Goal: Task Accomplishment & Management: Manage account settings

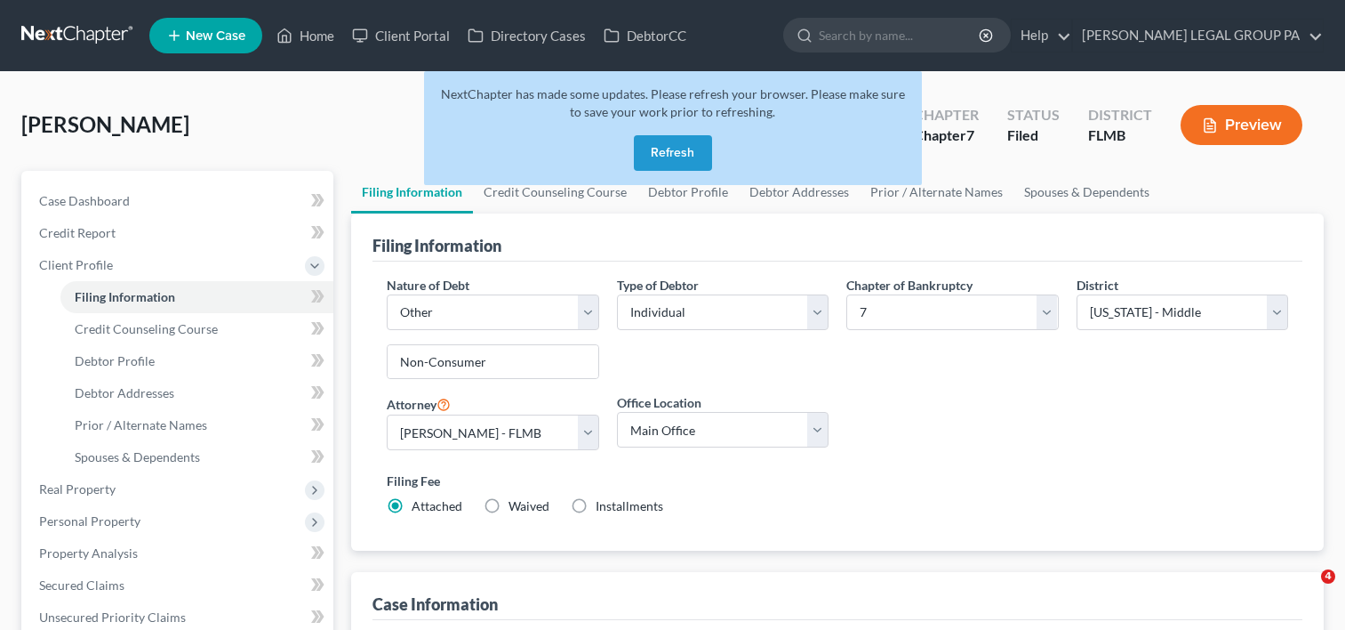
select select "2"
select select "0"
select select "15"
select select "0"
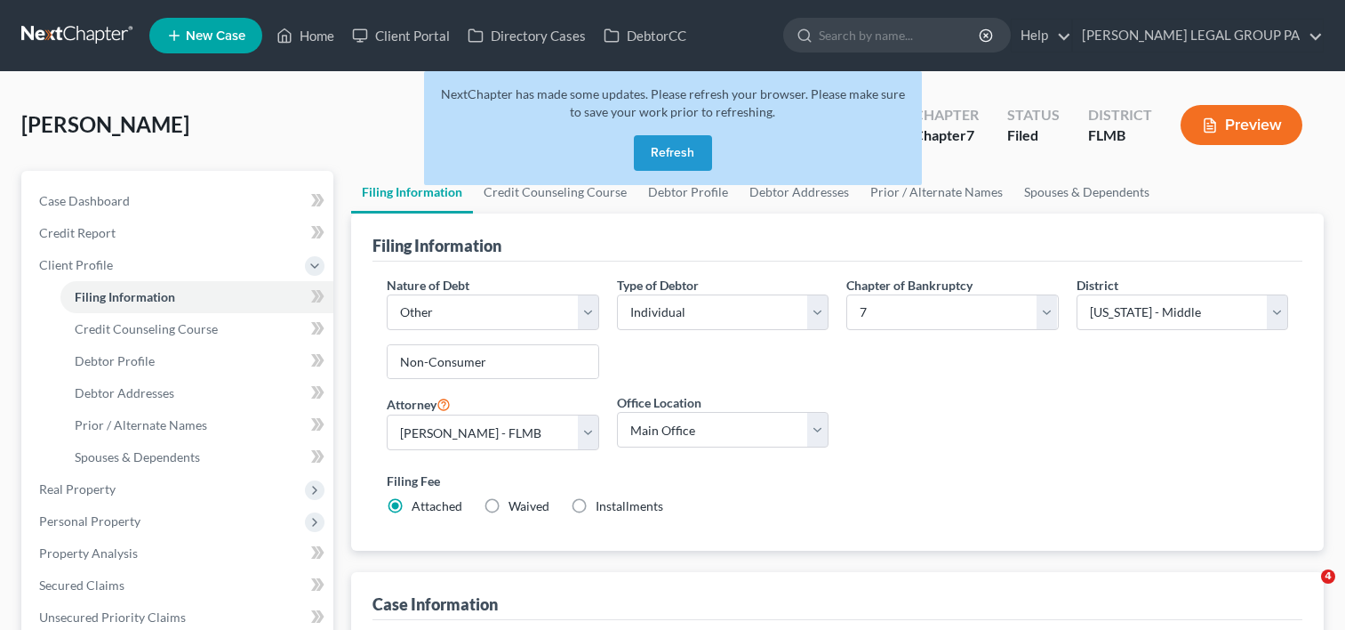
select select "9"
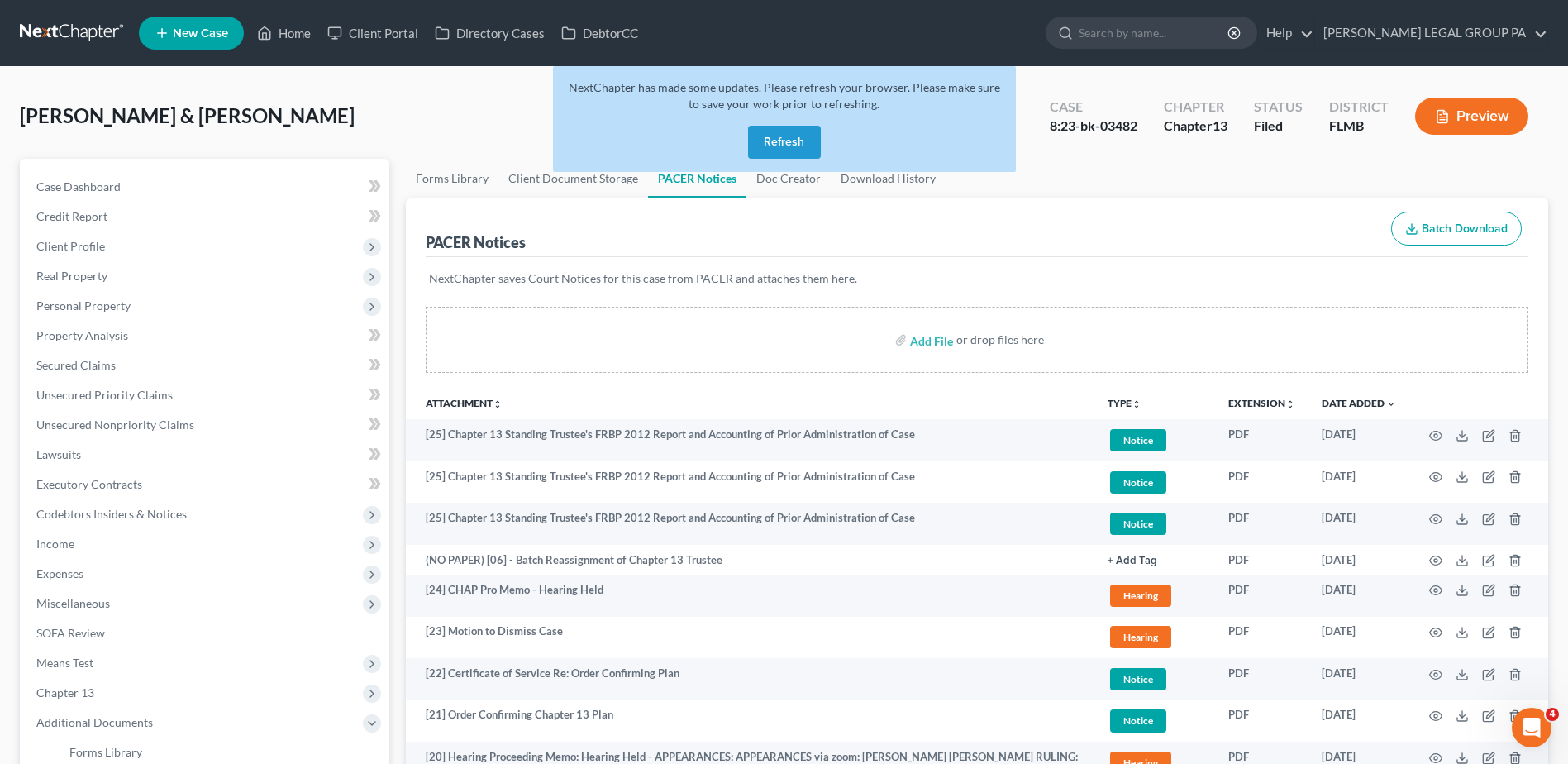
click at [71, 21] on link at bounding box center [72, 33] width 106 height 30
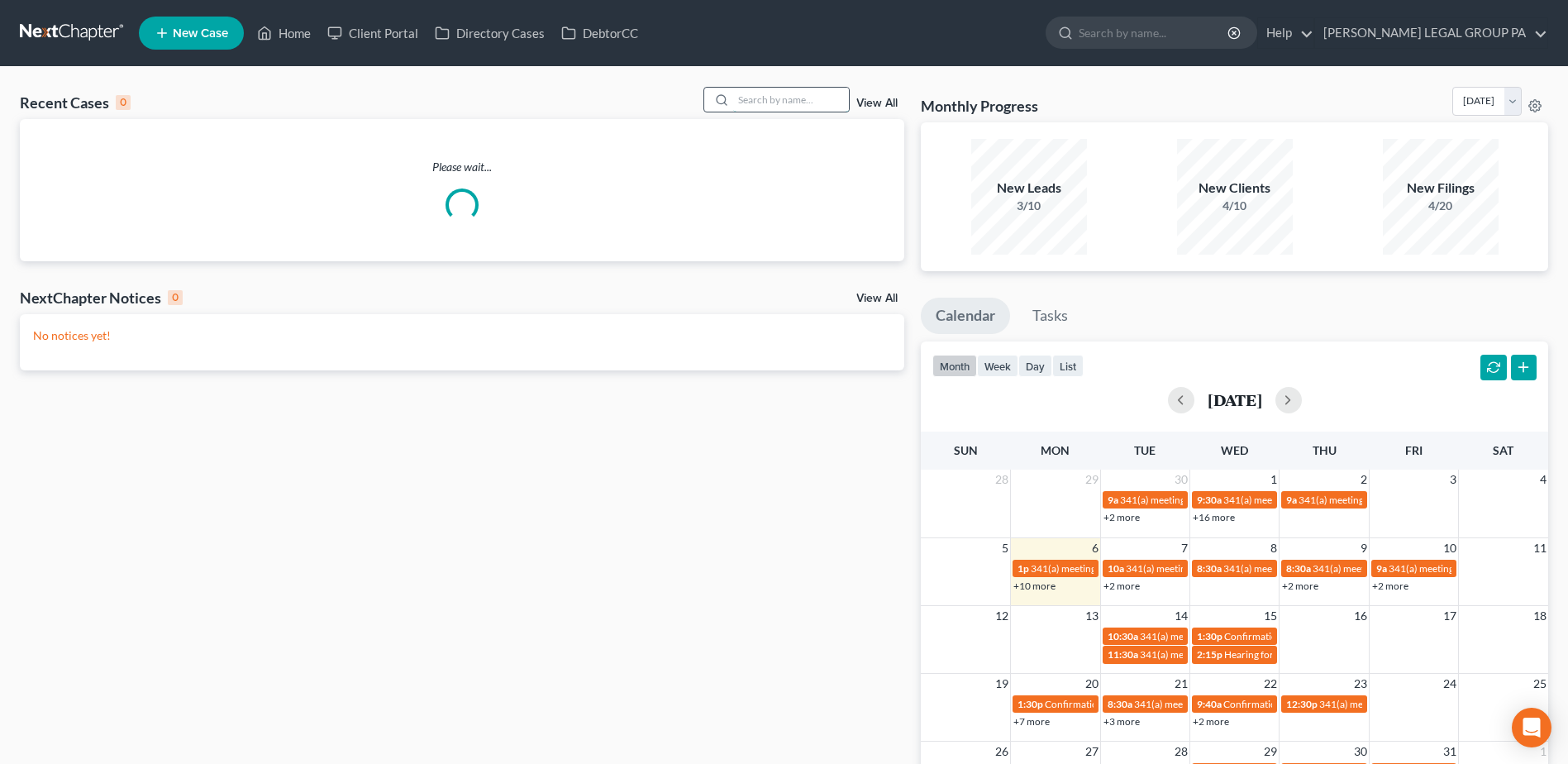
click at [764, 99] on input "search" at bounding box center [791, 99] width 115 height 24
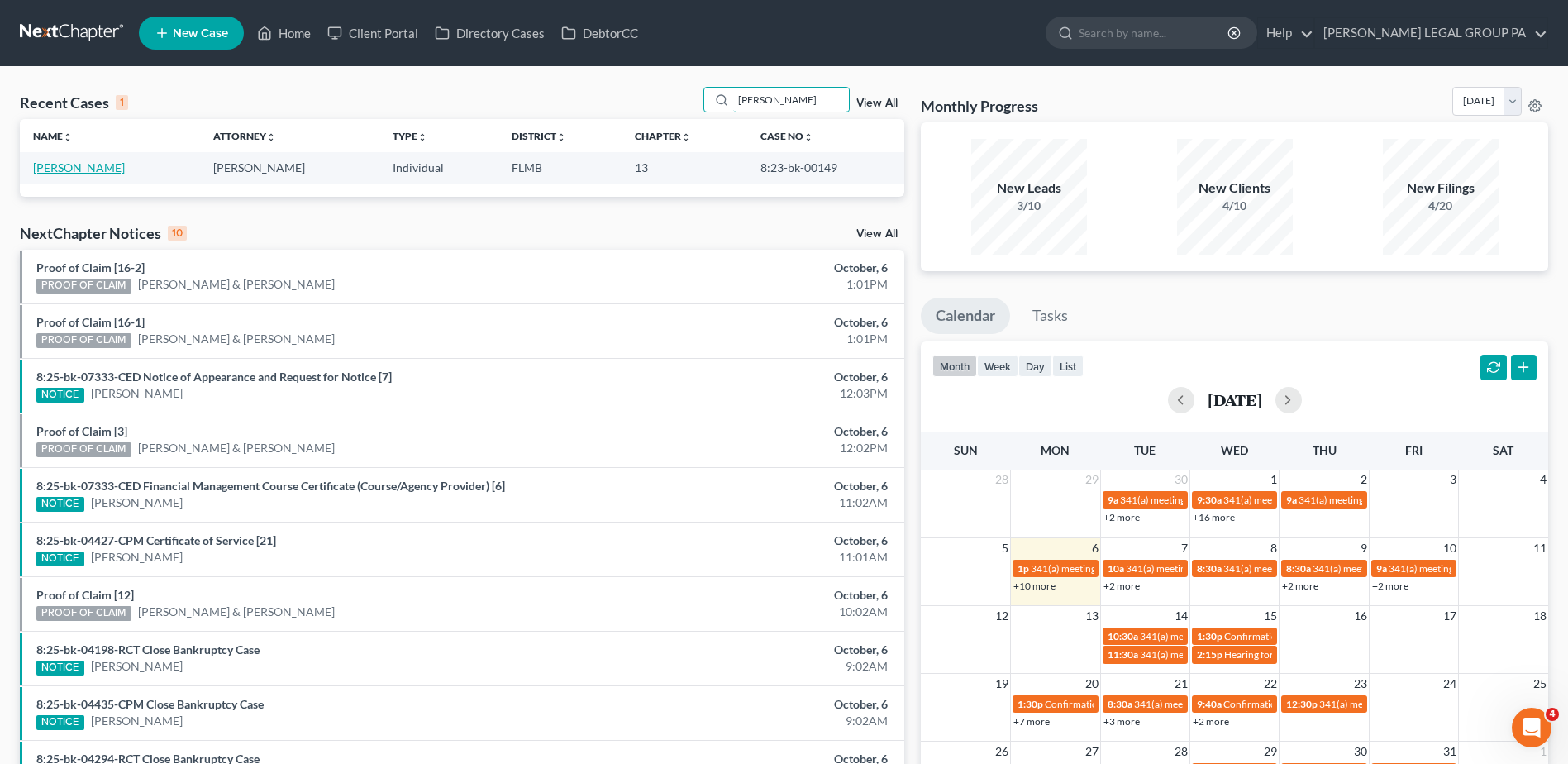
type input "crabtree"
click at [85, 167] on link "[PERSON_NAME]" at bounding box center [79, 166] width 92 height 14
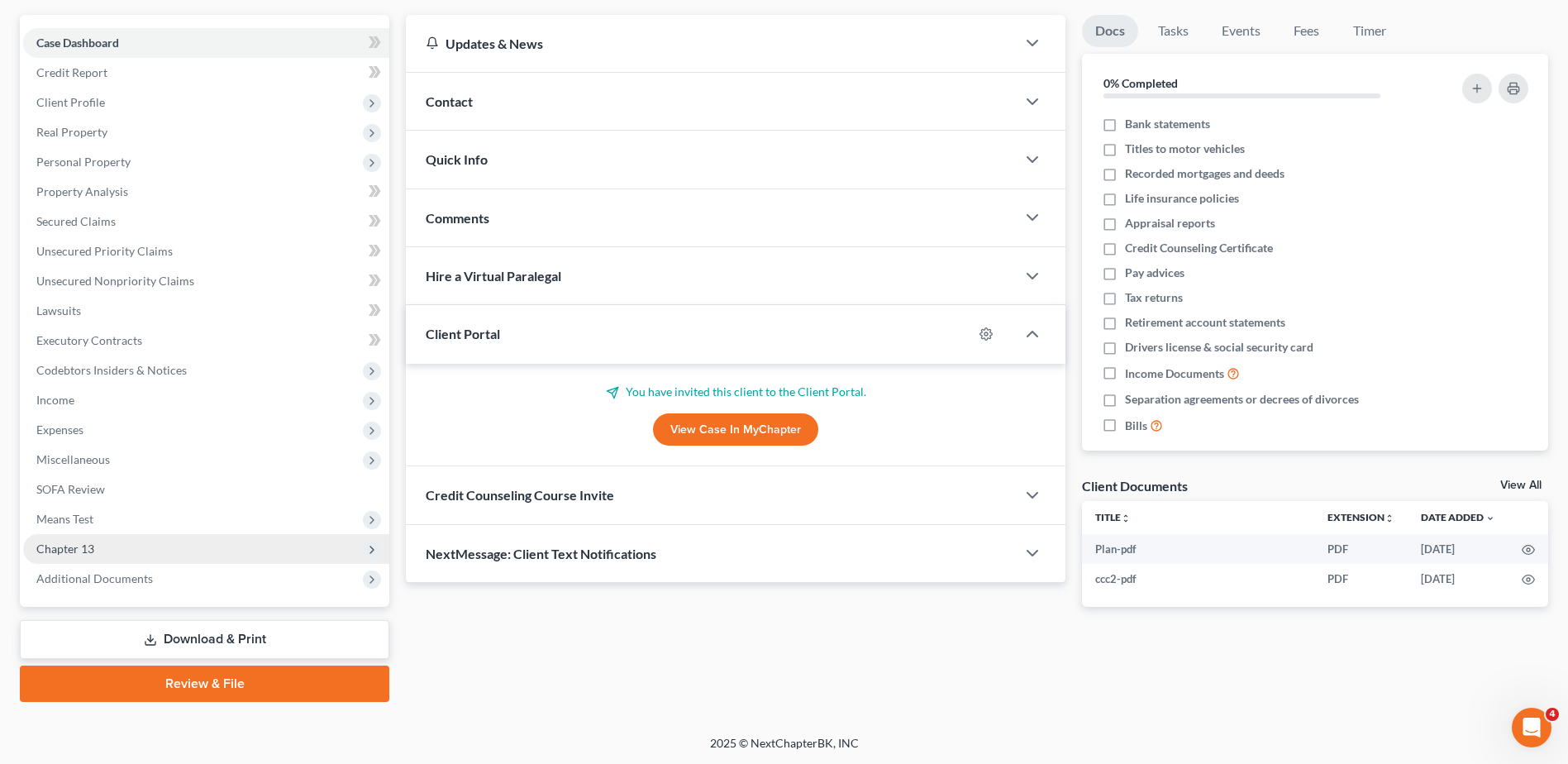
scroll to position [145, 0]
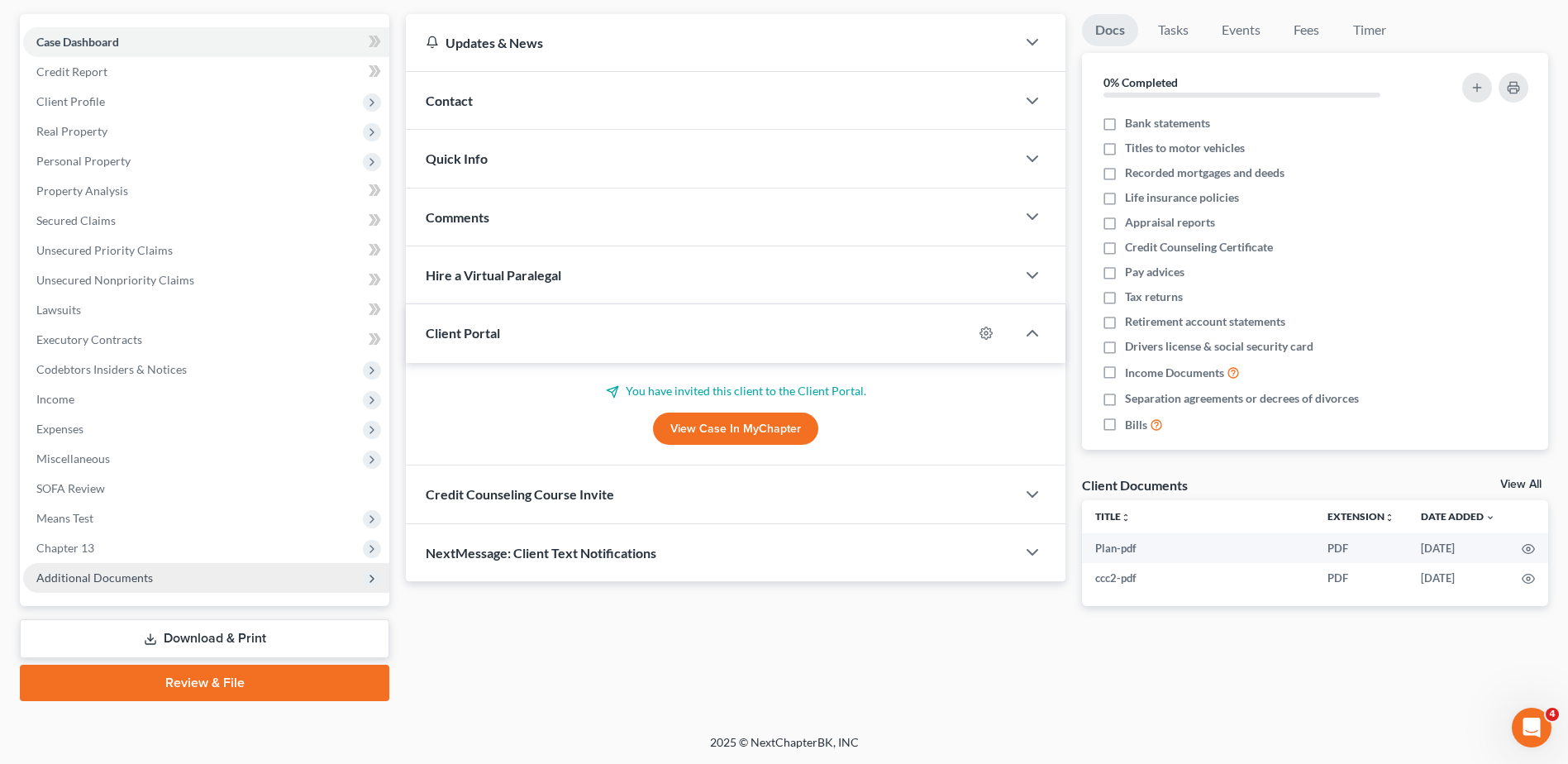
click at [110, 576] on span "Additional Documents" at bounding box center [94, 577] width 116 height 14
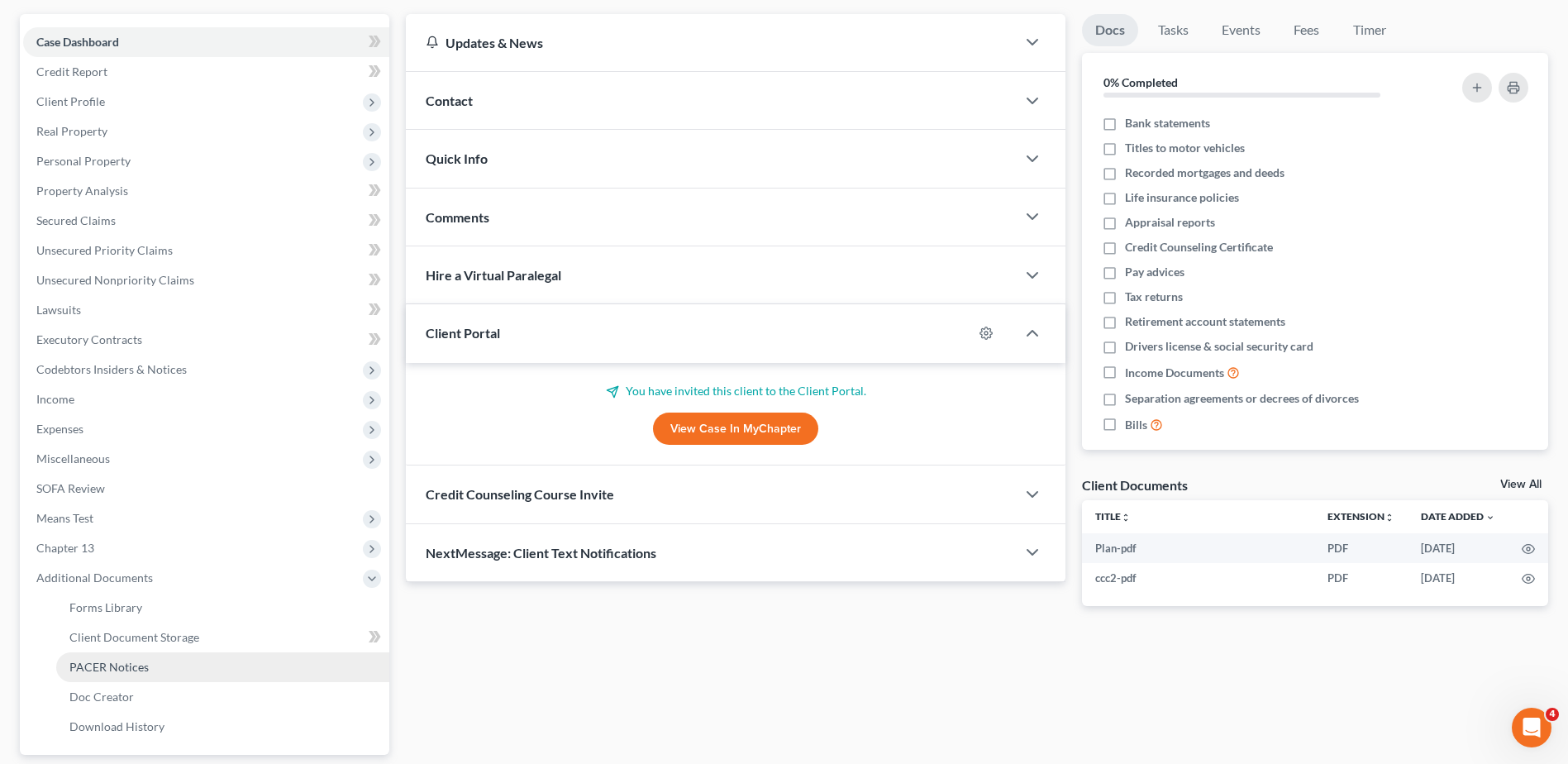
click at [123, 664] on span "PACER Notices" at bounding box center [109, 666] width 79 height 14
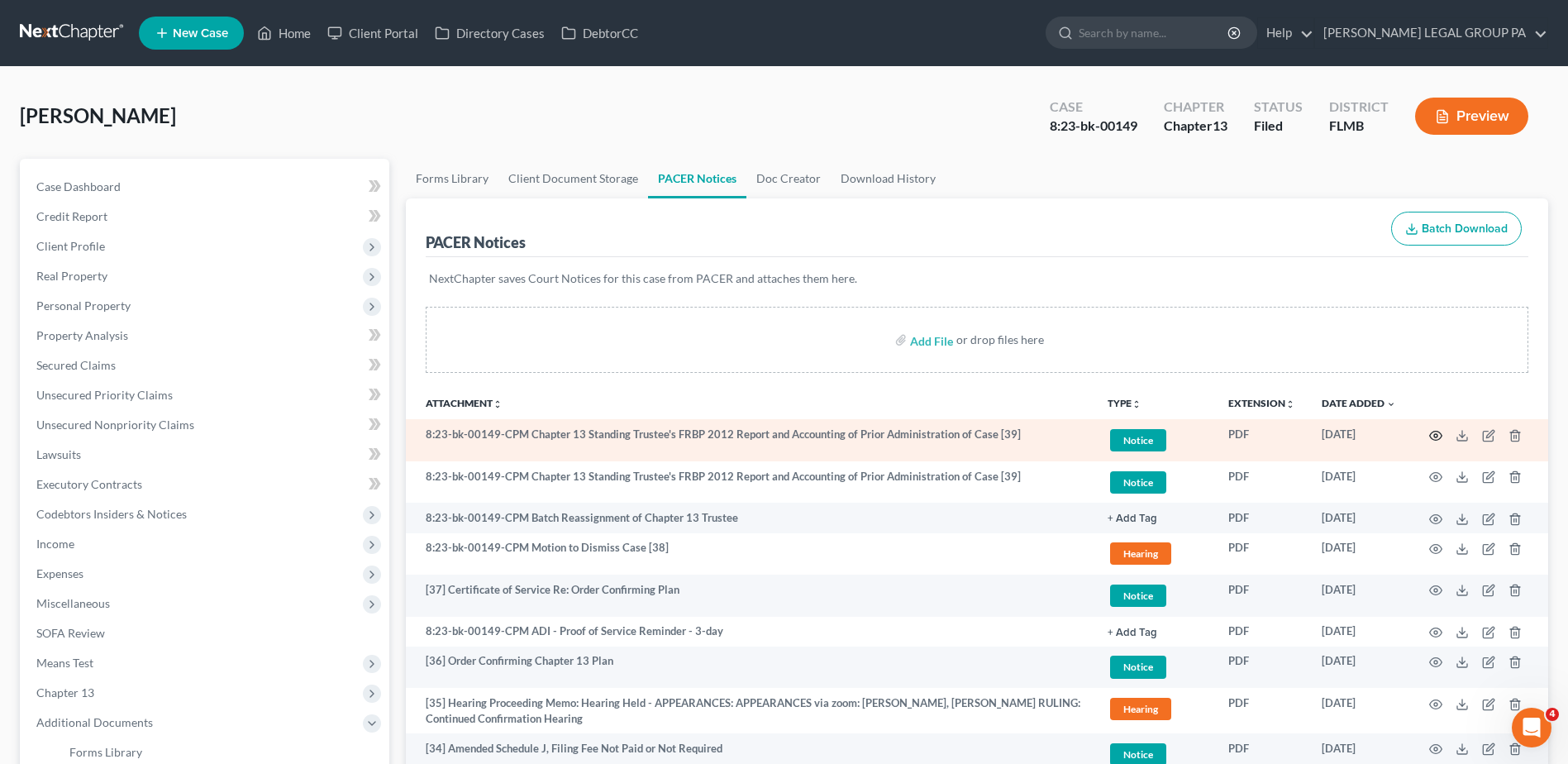
click at [1435, 436] on icon "button" at bounding box center [1435, 435] width 13 height 13
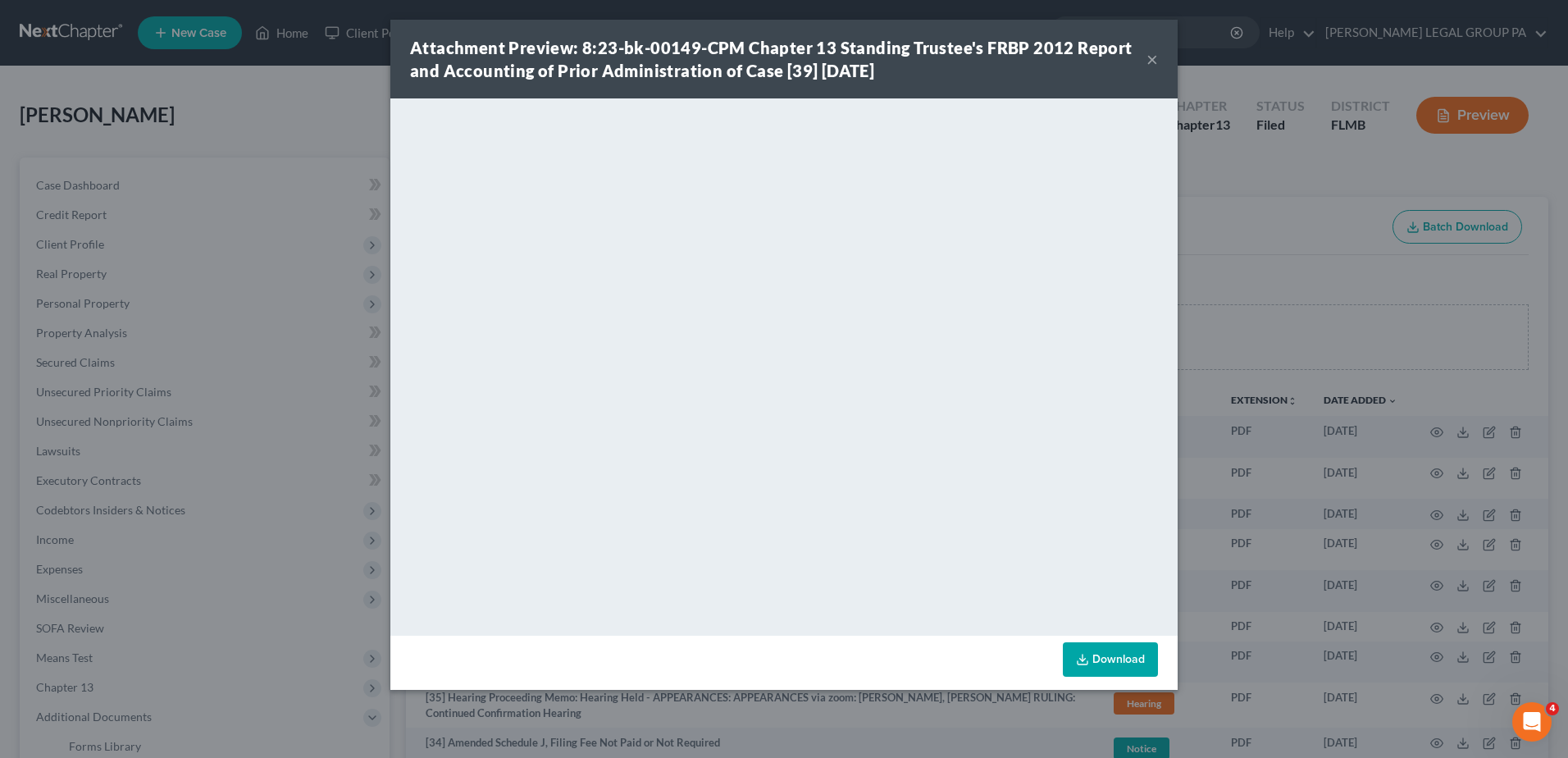
click at [1151, 55] on button "×" at bounding box center [1152, 58] width 11 height 19
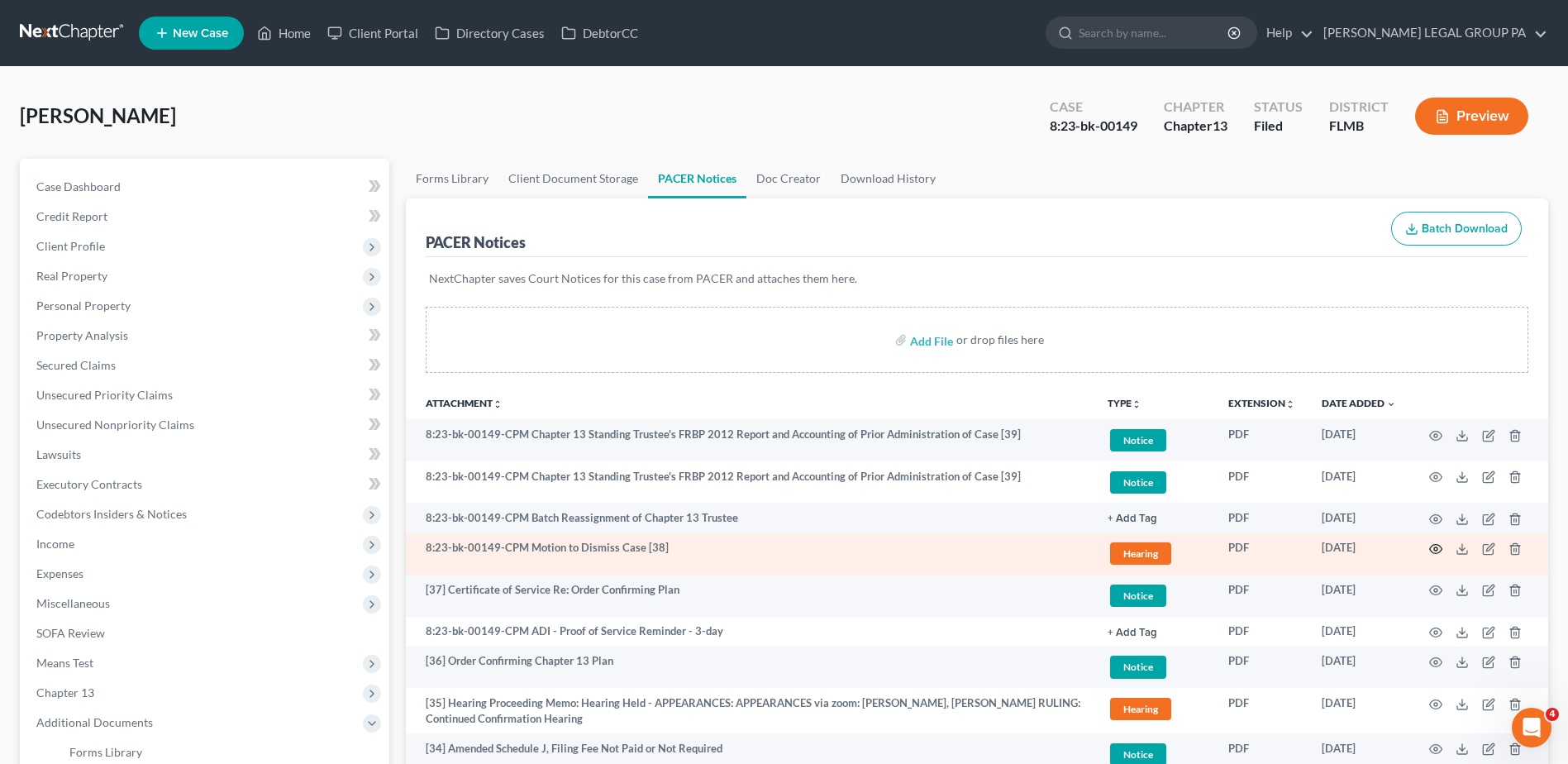
click at [1436, 546] on icon "button" at bounding box center [1435, 548] width 13 height 13
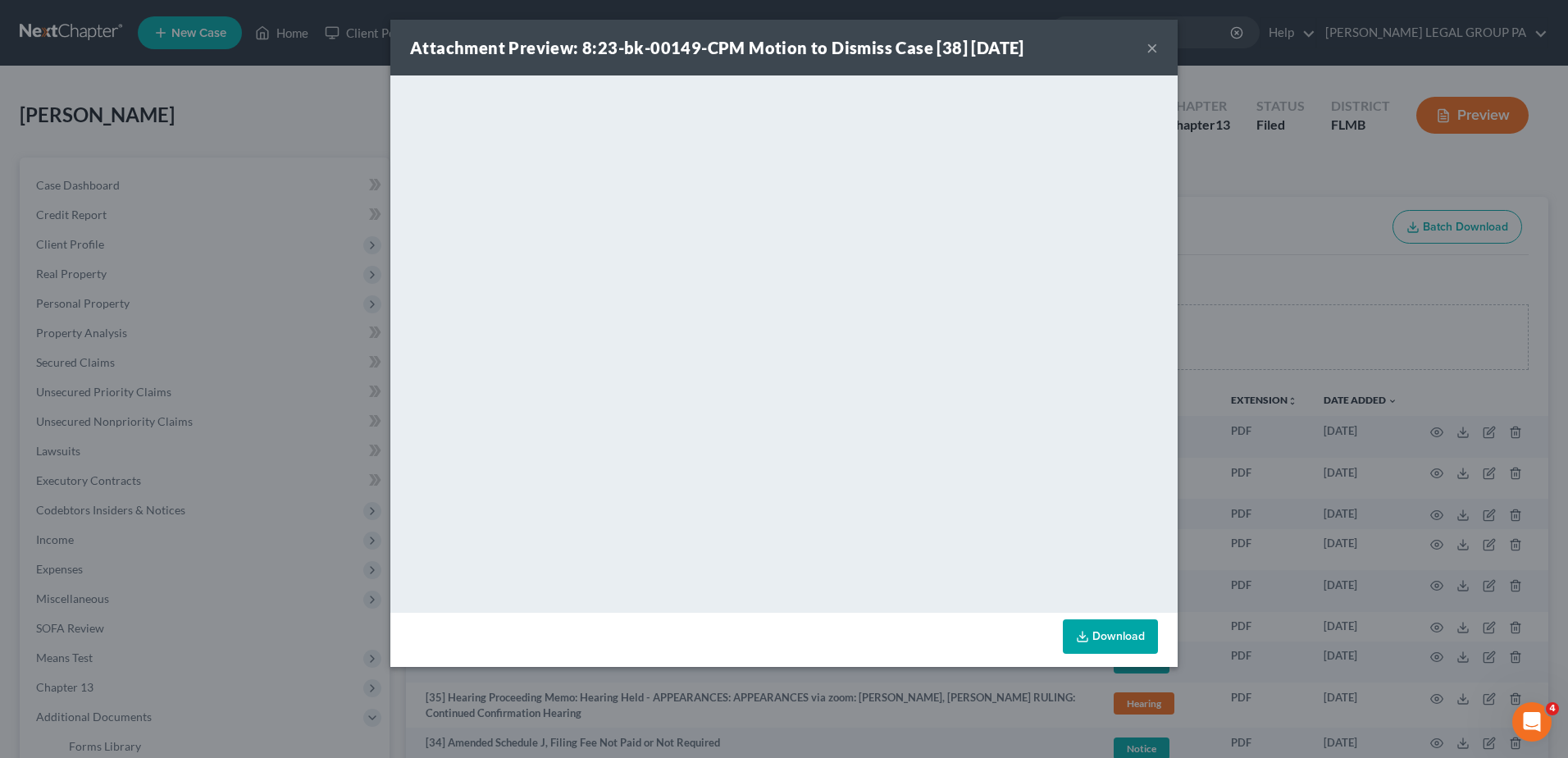
click at [1149, 44] on button "×" at bounding box center [1152, 47] width 11 height 19
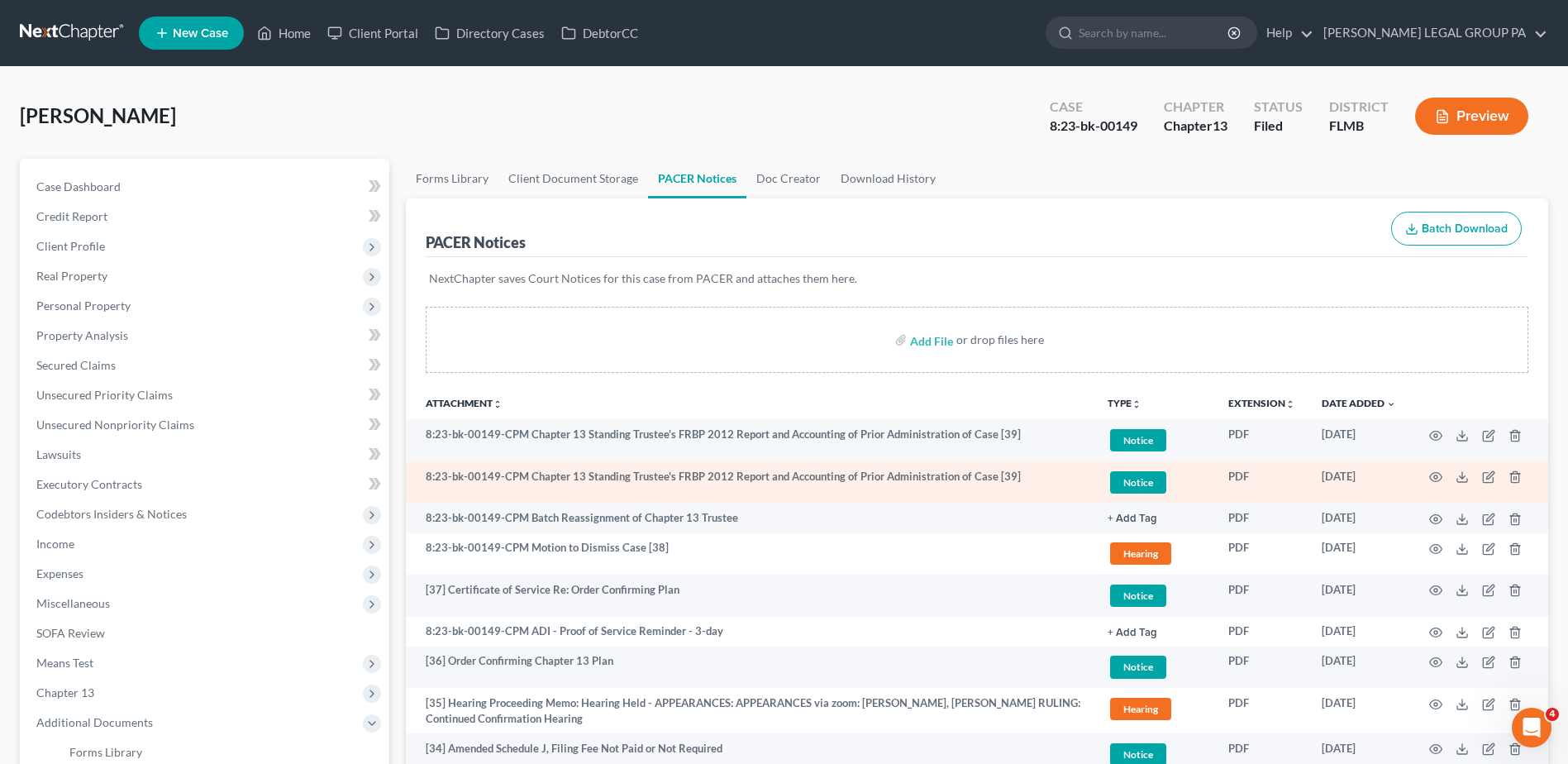
click at [1443, 478] on td at bounding box center [1478, 481] width 138 height 42
click at [1434, 473] on icon "button" at bounding box center [1435, 477] width 13 height 13
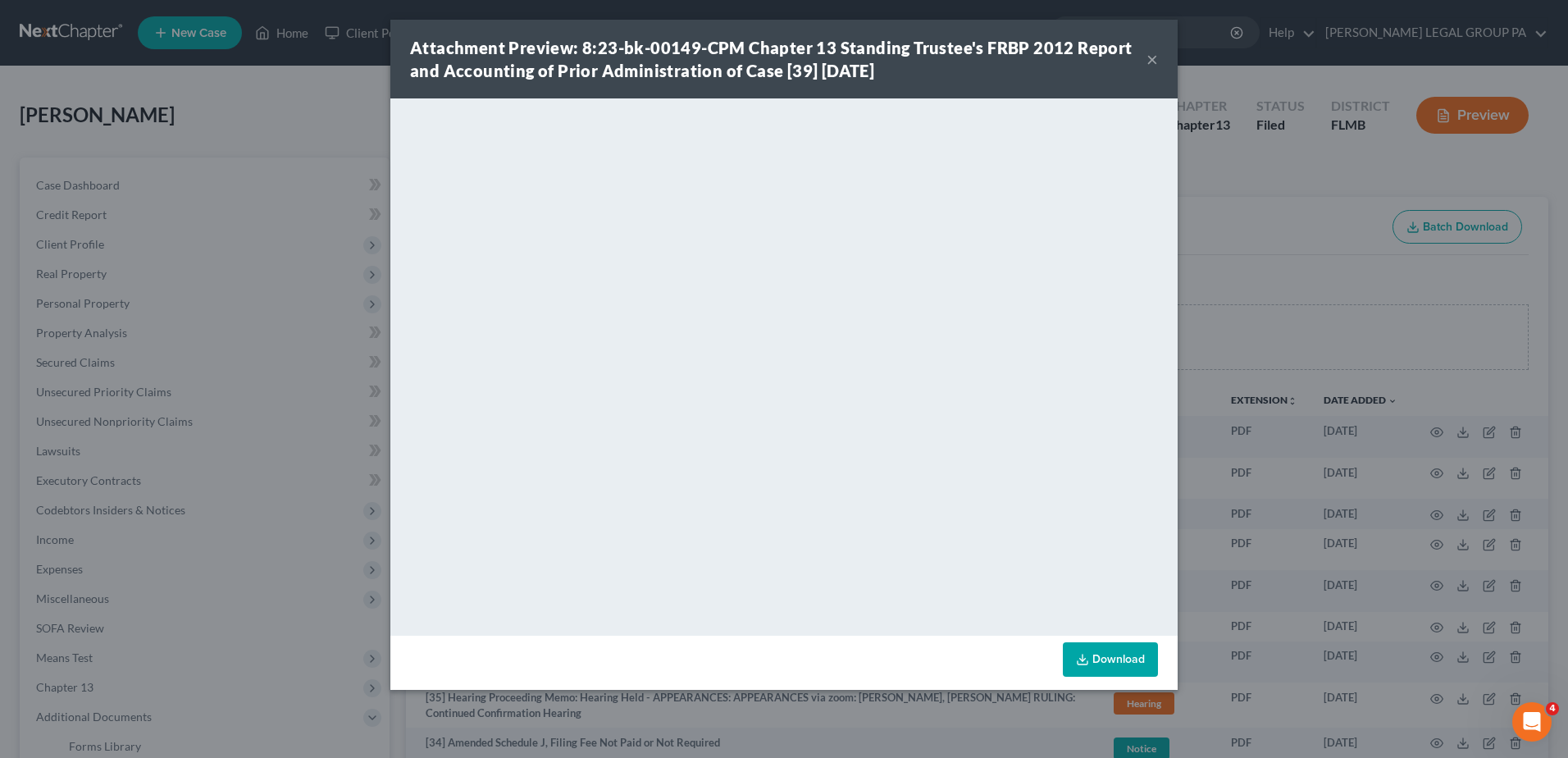
click at [1155, 58] on button "×" at bounding box center [1152, 58] width 11 height 19
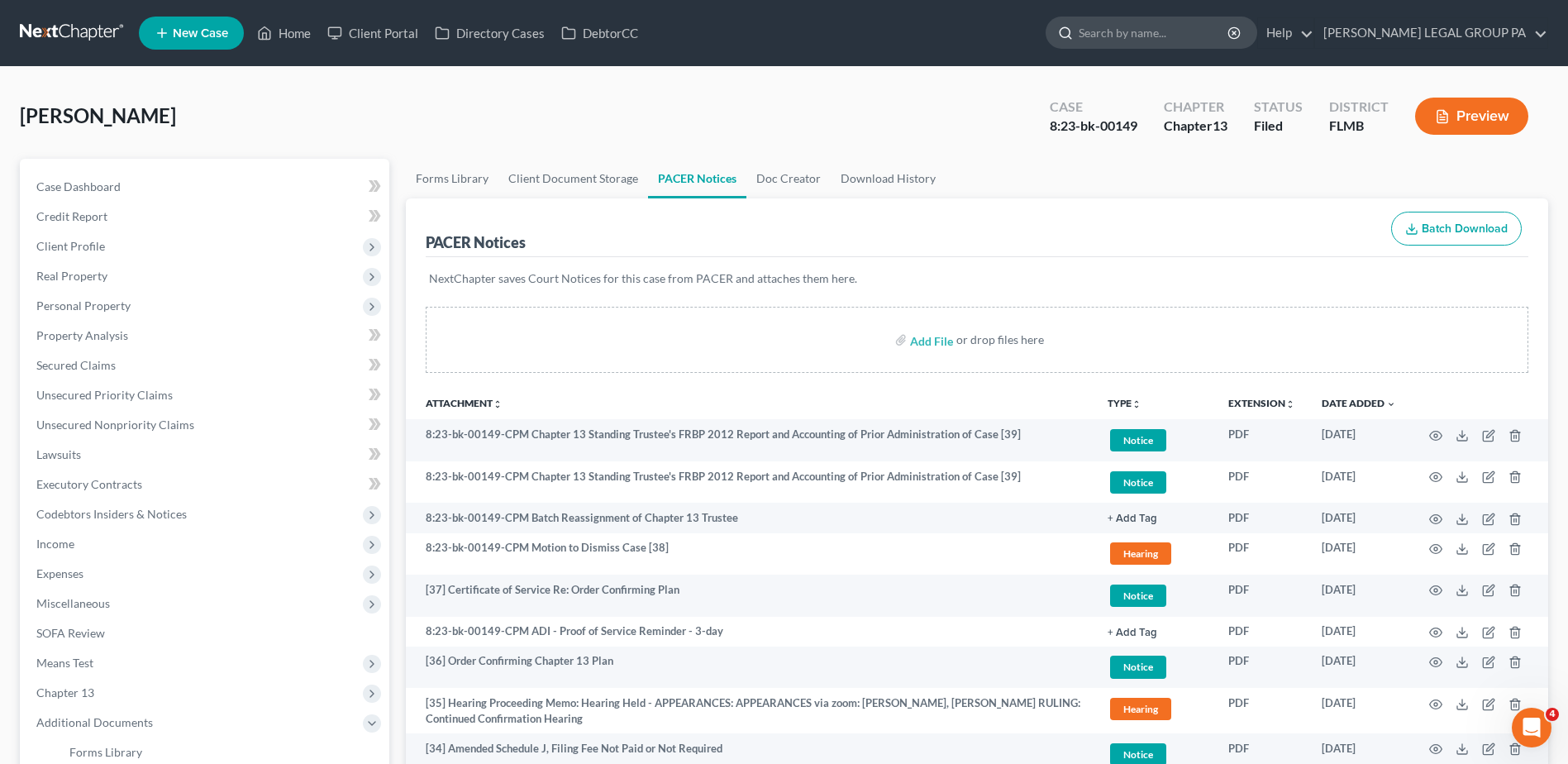
click at [1195, 40] on input "search" at bounding box center [1153, 33] width 152 height 31
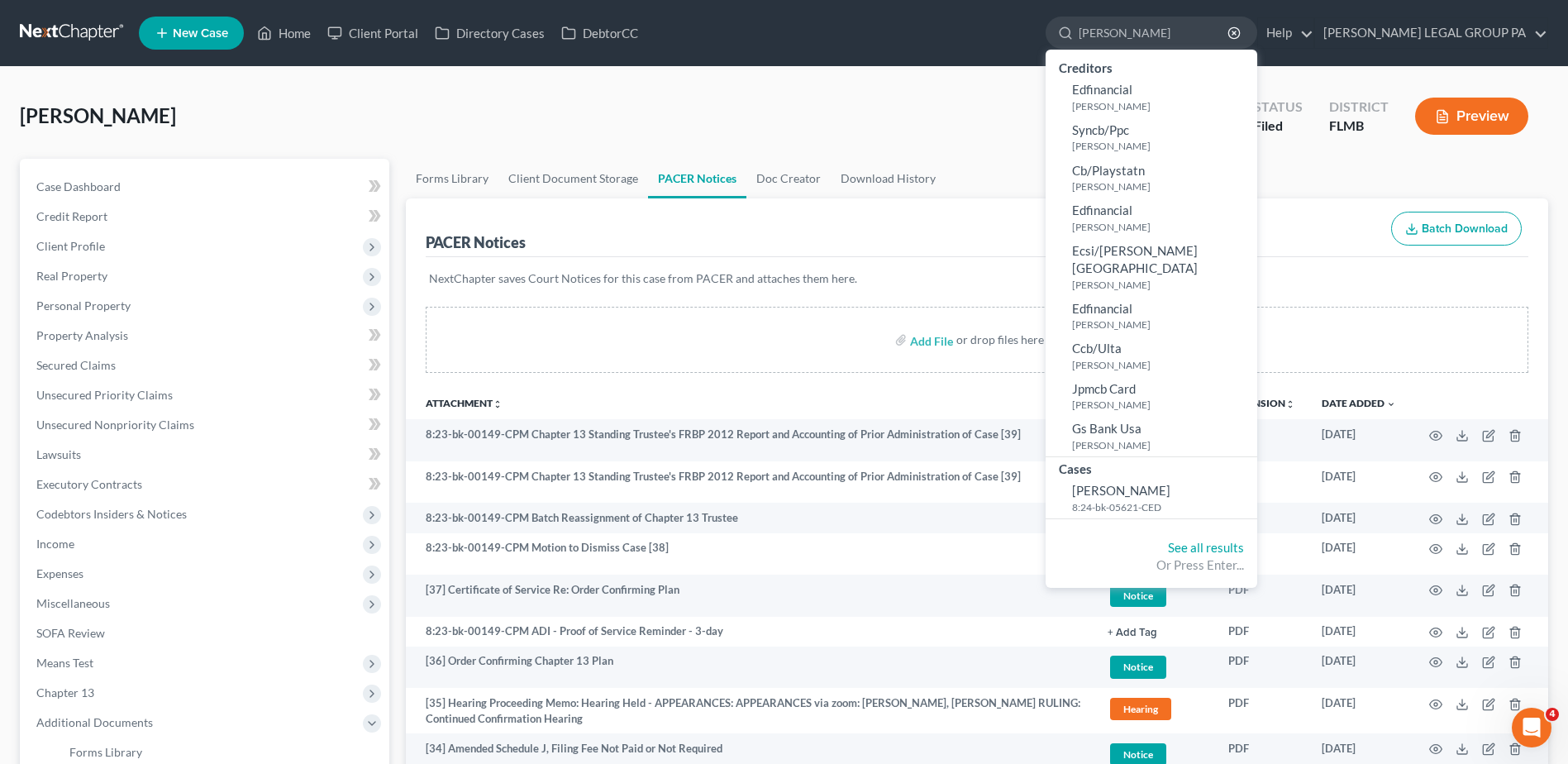
type input "[PERSON_NAME]"
click at [88, 30] on link at bounding box center [72, 33] width 106 height 30
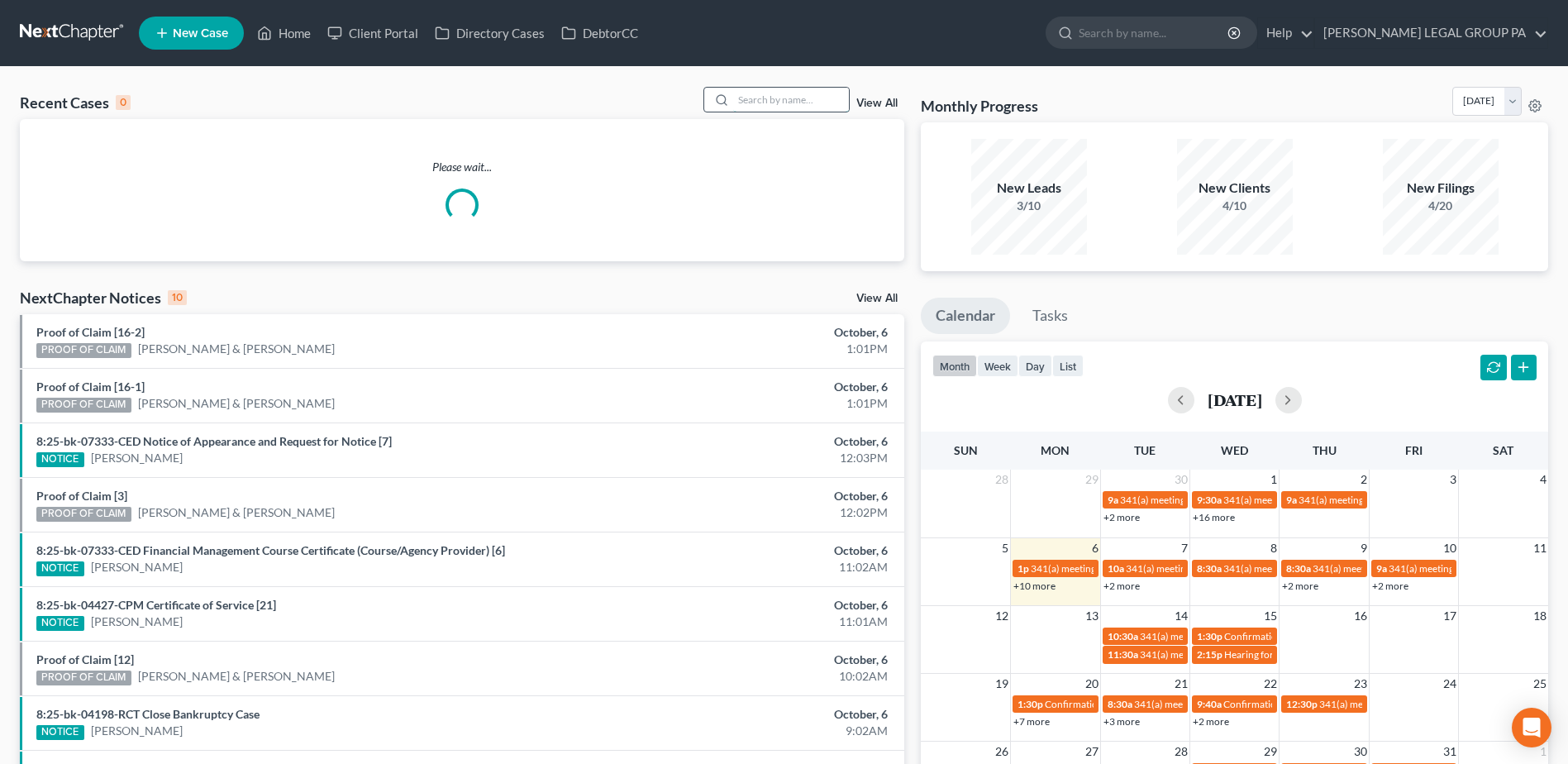
click at [786, 100] on input "search" at bounding box center [791, 99] width 115 height 24
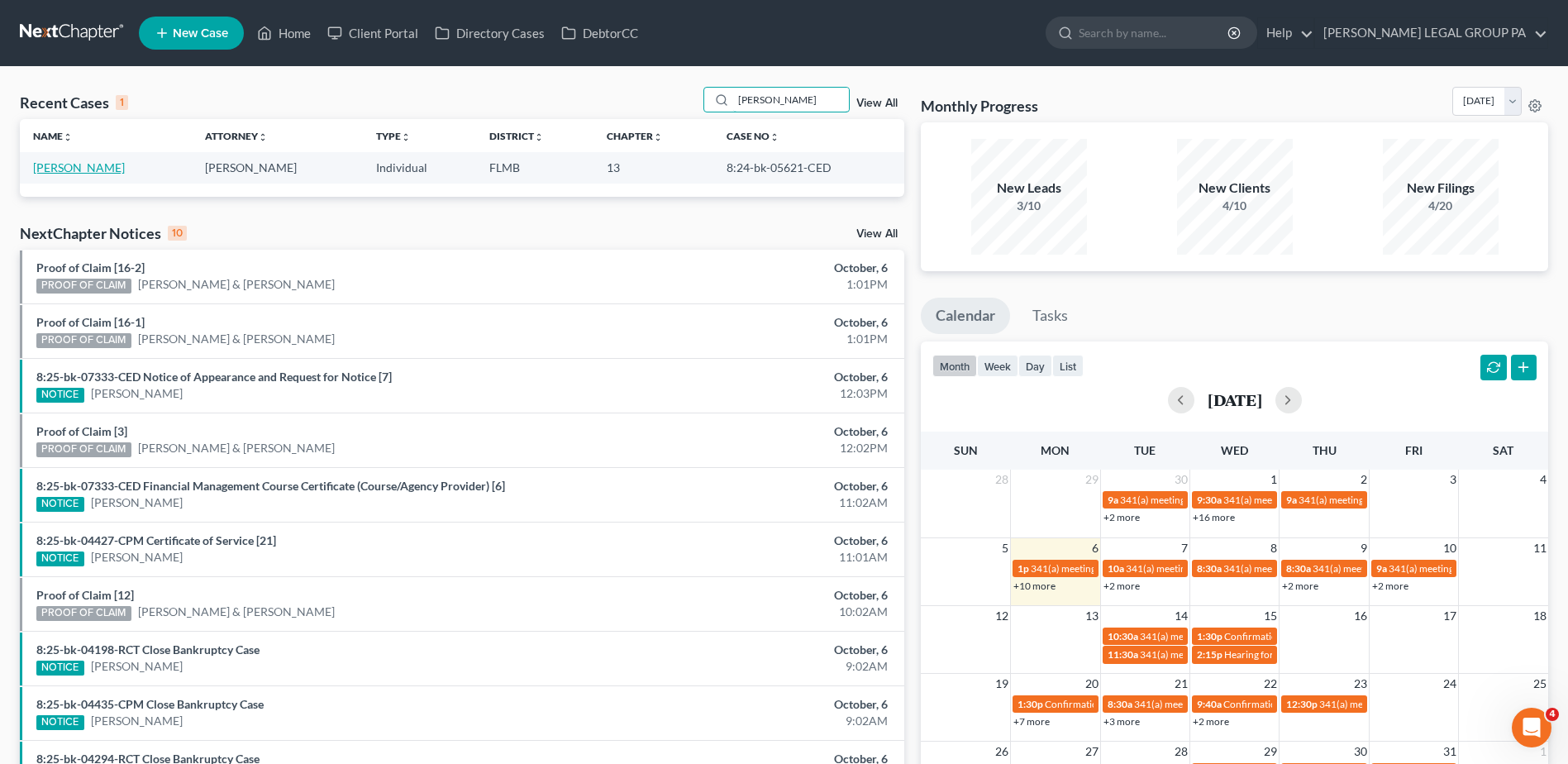
type input "[PERSON_NAME]"
click at [93, 168] on link "[PERSON_NAME]" at bounding box center [79, 166] width 92 height 14
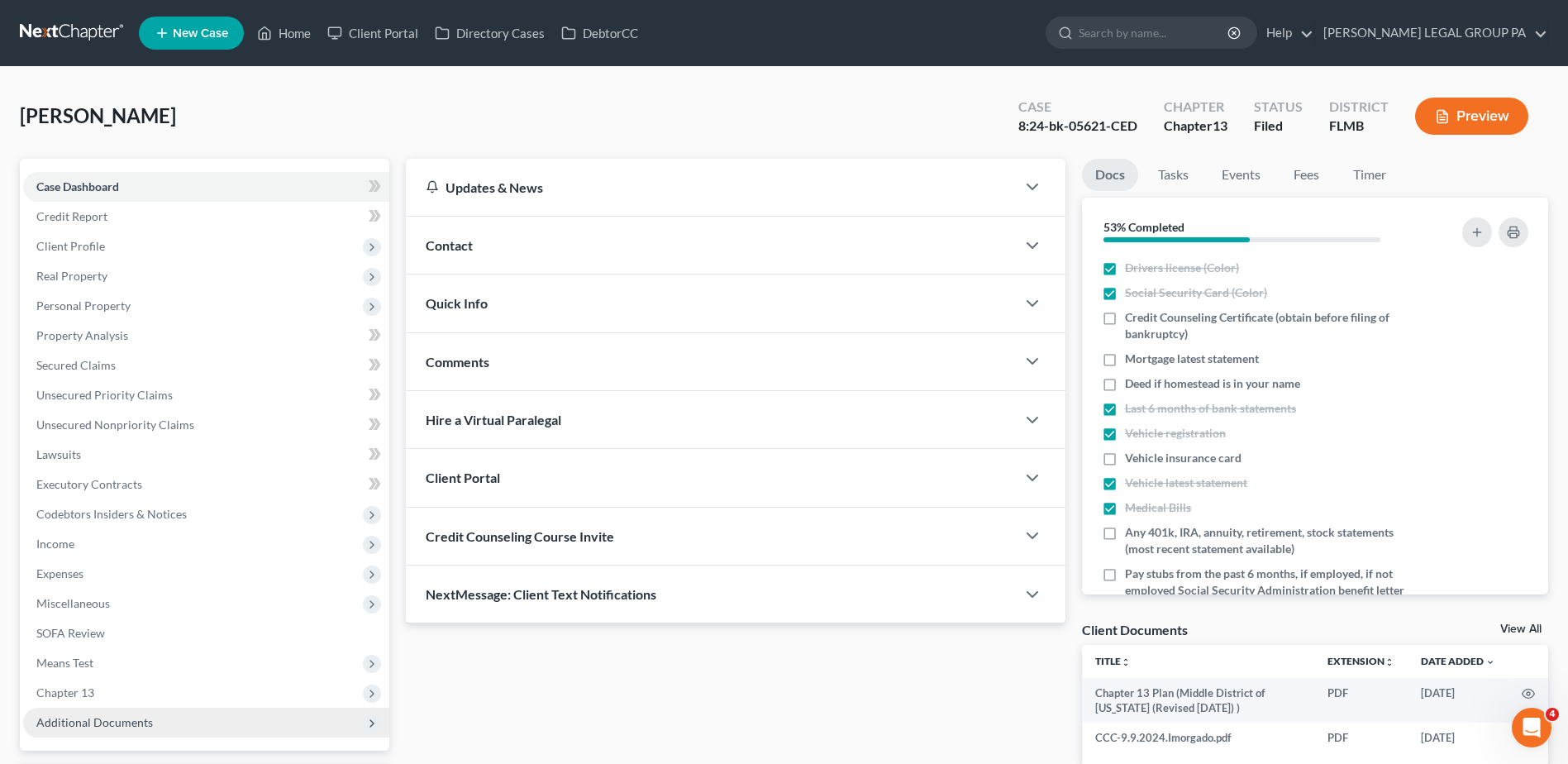
click at [172, 717] on span "Additional Documents" at bounding box center [206, 722] width 366 height 30
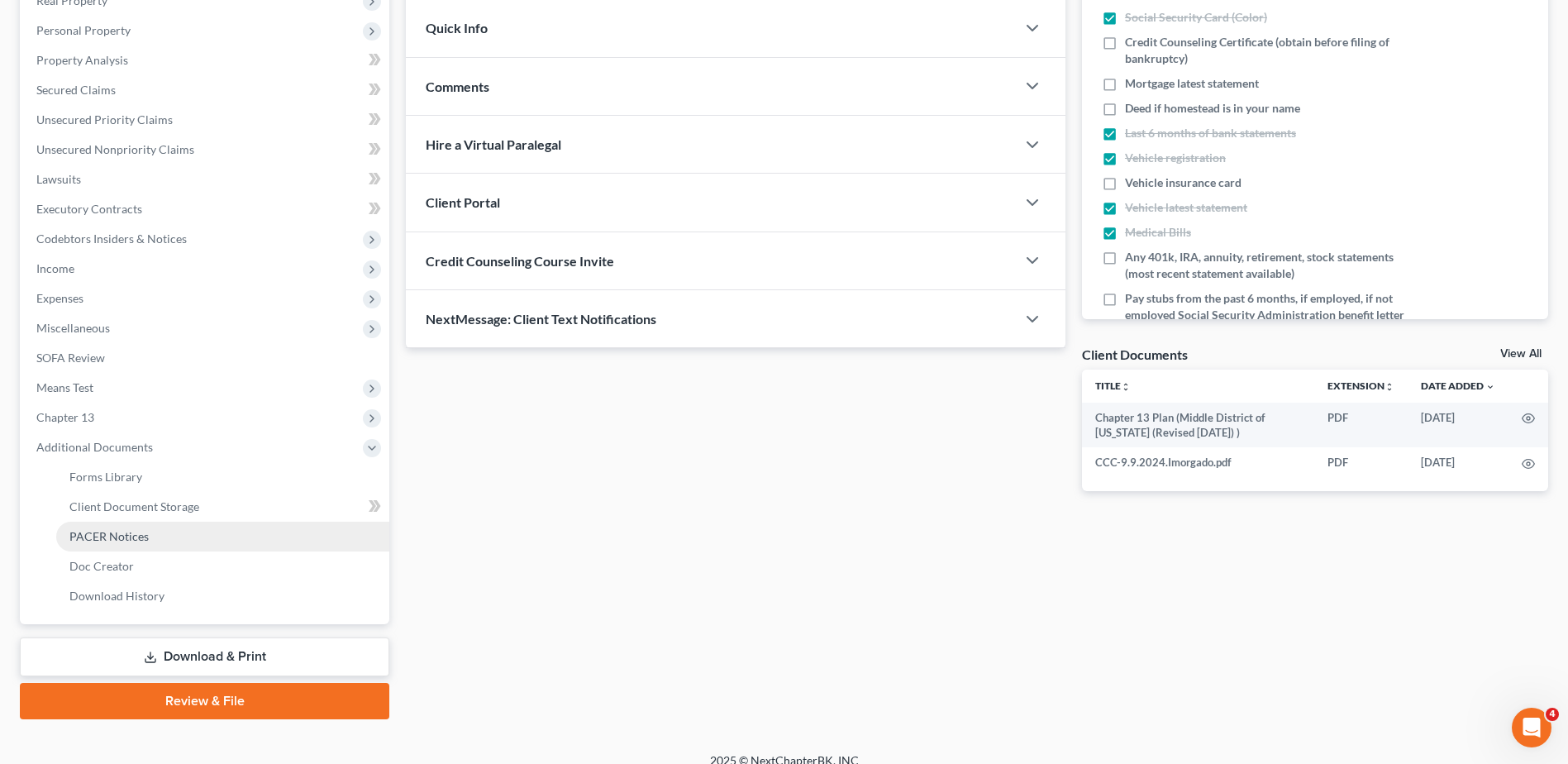
click at [178, 533] on link "PACER Notices" at bounding box center [222, 536] width 333 height 30
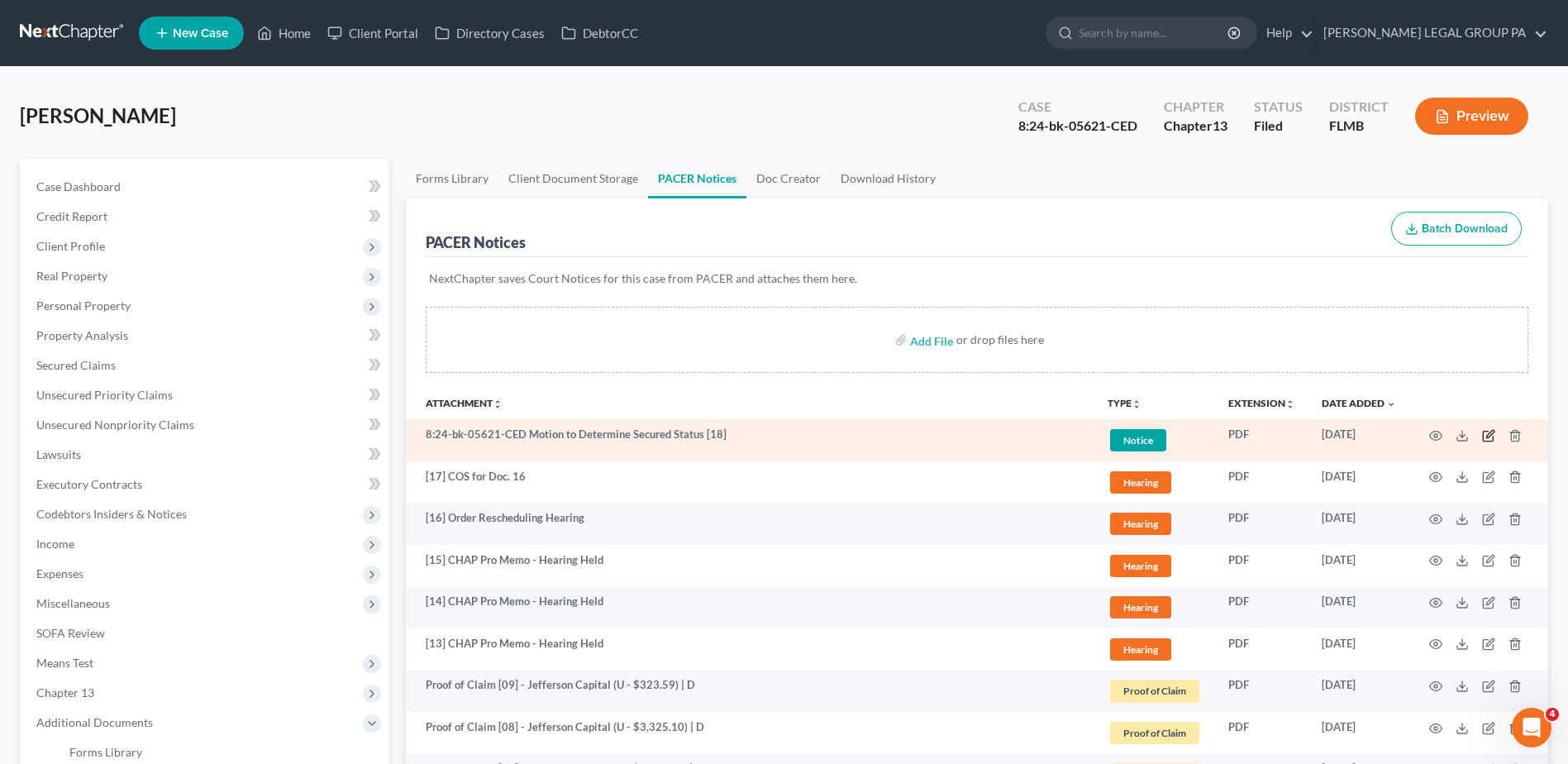
click at [1487, 439] on icon "button" at bounding box center [1488, 435] width 13 height 13
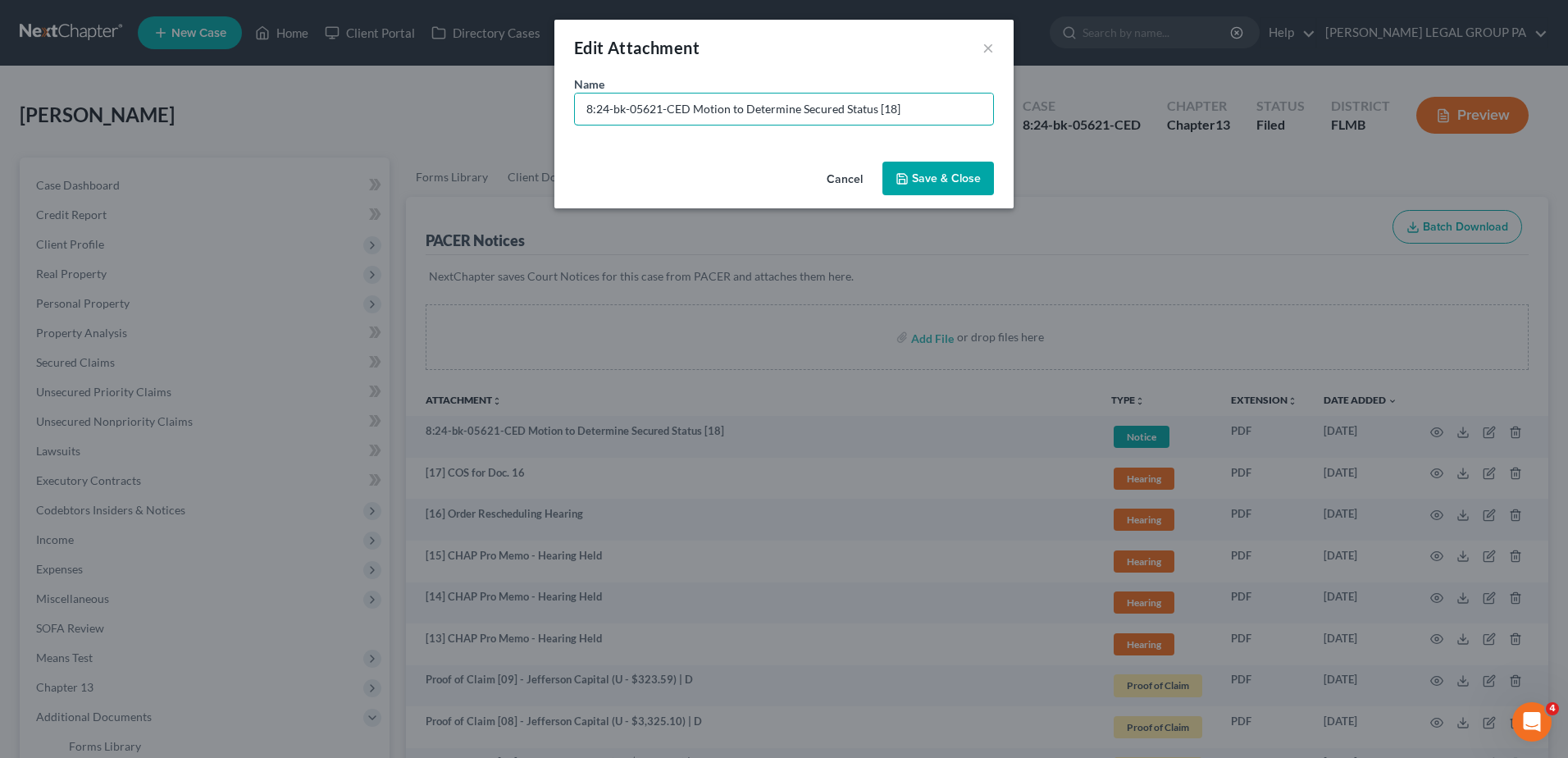
drag, startPoint x: 686, startPoint y: 109, endPoint x: 475, endPoint y: 115, distance: 211.1
click at [475, 115] on div "Edit Attachment × Name * 8:24-bk-05621-CED Motion to Determine Secured Status […" at bounding box center [784, 379] width 1568 height 758
type input "[18] Motion to Determine Secured Status"
click at [914, 172] on span "Save & Close" at bounding box center [946, 178] width 69 height 14
